Goal: Information Seeking & Learning: Learn about a topic

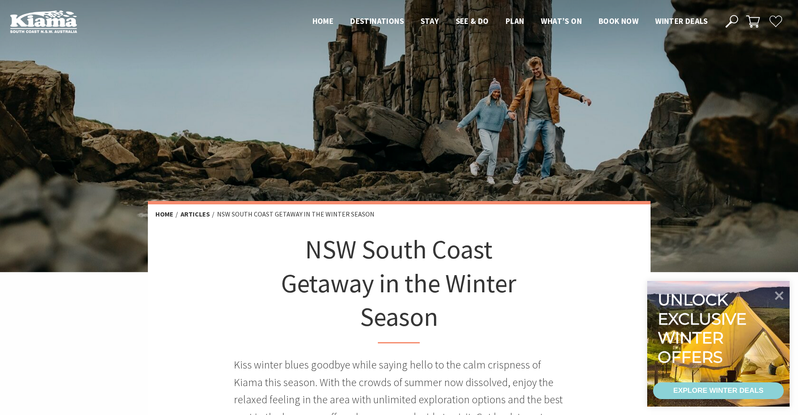
click at [548, 287] on div "NSW South Coast Getaway in the Winter Season Kiss [MEDICAL_DATA] goodbye while …" at bounding box center [399, 346] width 330 height 228
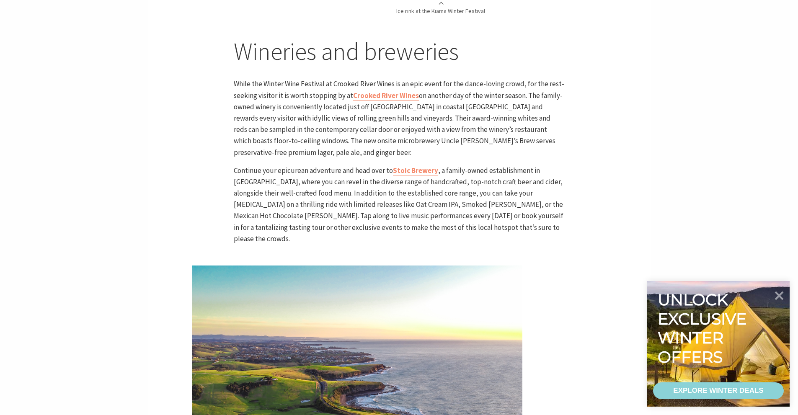
scroll to position [1306, 0]
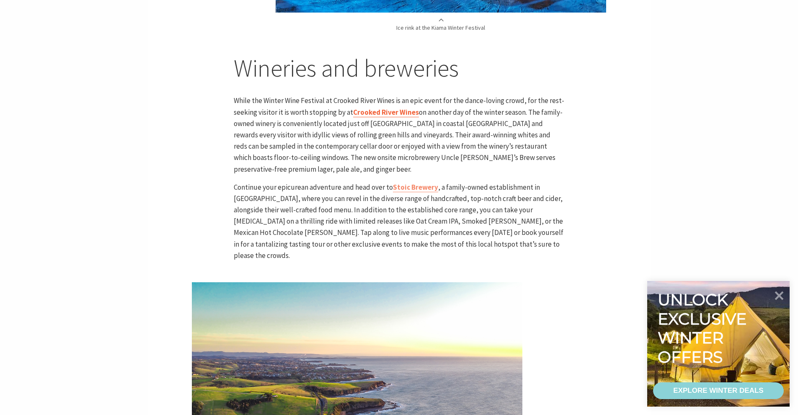
click at [398, 108] on link "Crooked River Wines" at bounding box center [386, 113] width 66 height 10
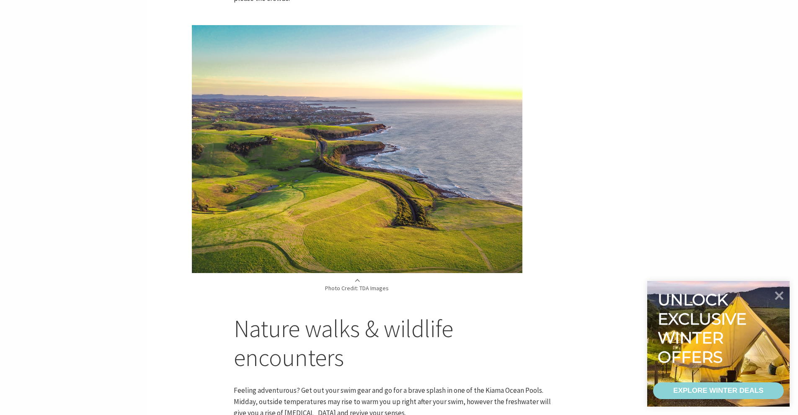
scroll to position [1564, 0]
click at [538, 272] on article "NSW South Coast Getaway in the Winter Season Kiss [MEDICAL_DATA] goodbye while …" at bounding box center [399, 201] width 330 height 3082
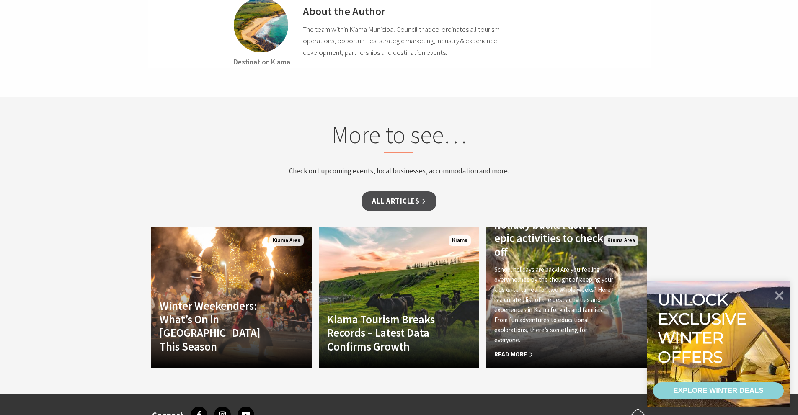
scroll to position [3255, 0]
